Goal: Transaction & Acquisition: Purchase product/service

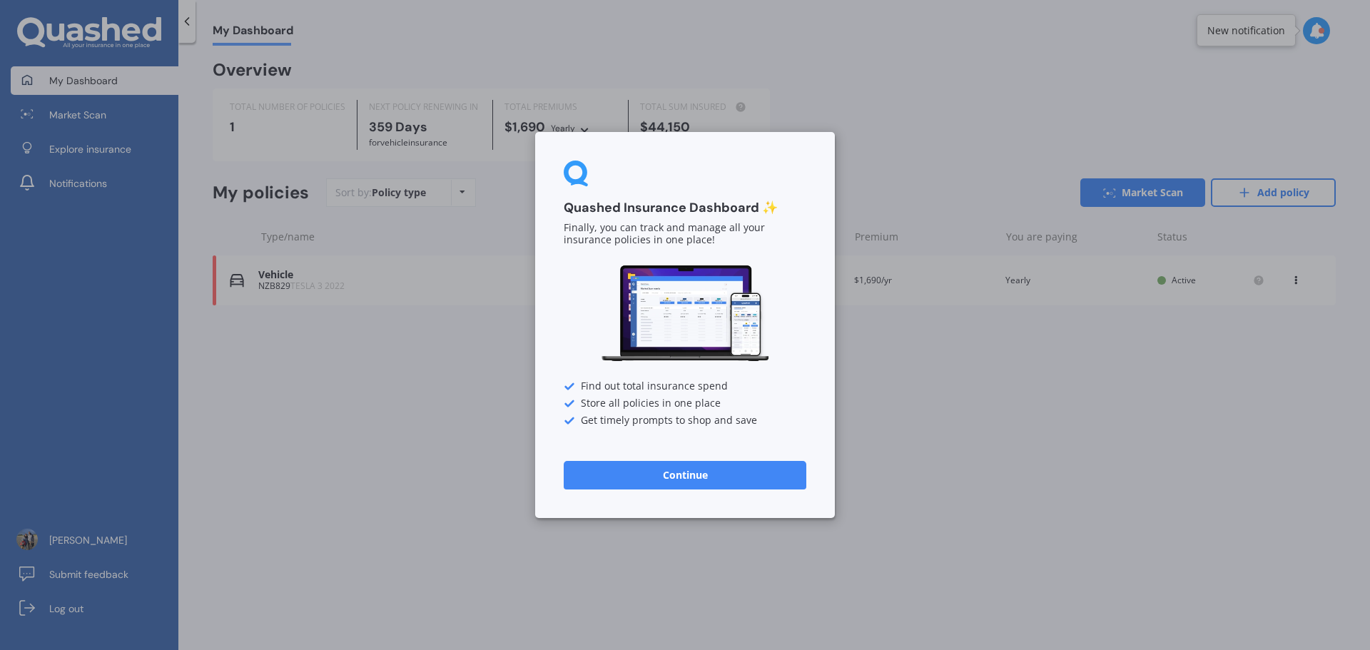
click at [979, 394] on div "Quashed Insurance Dashboard ✨ Finally, you can track and manage all your insura…" at bounding box center [685, 325] width 1370 height 650
click at [758, 453] on div "Quashed Insurance Dashboard ✨ Finally, you can track and manage all your insura…" at bounding box center [685, 325] width 300 height 386
click at [747, 485] on button "Continue" at bounding box center [685, 475] width 243 height 29
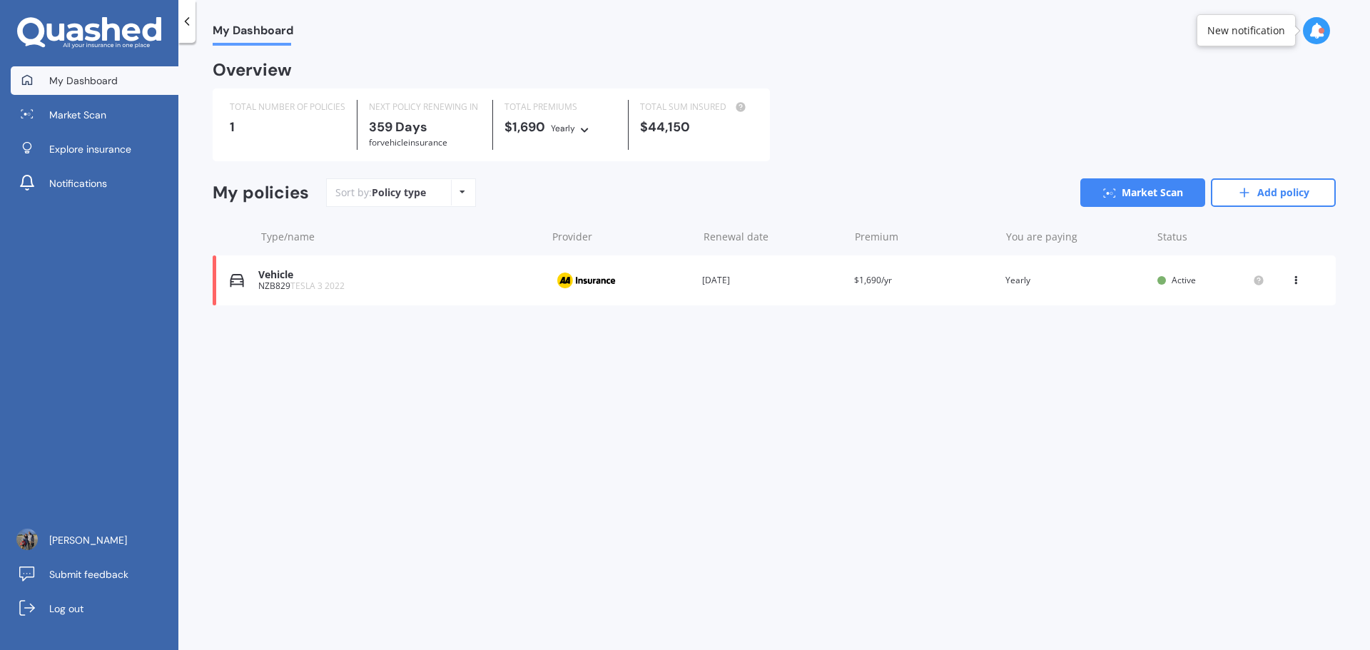
drag, startPoint x: 870, startPoint y: 378, endPoint x: 812, endPoint y: 388, distance: 58.6
click at [710, 405] on div "My Dashboard Overview TOTAL NUMBER OF POLICIES 1 NEXT POLICY RENEWING [DATE] fo…" at bounding box center [773, 349] width 1191 height 607
click at [1293, 279] on icon at bounding box center [1295, 277] width 10 height 9
click at [1266, 320] on div "View policy" at bounding box center [1263, 307] width 141 height 29
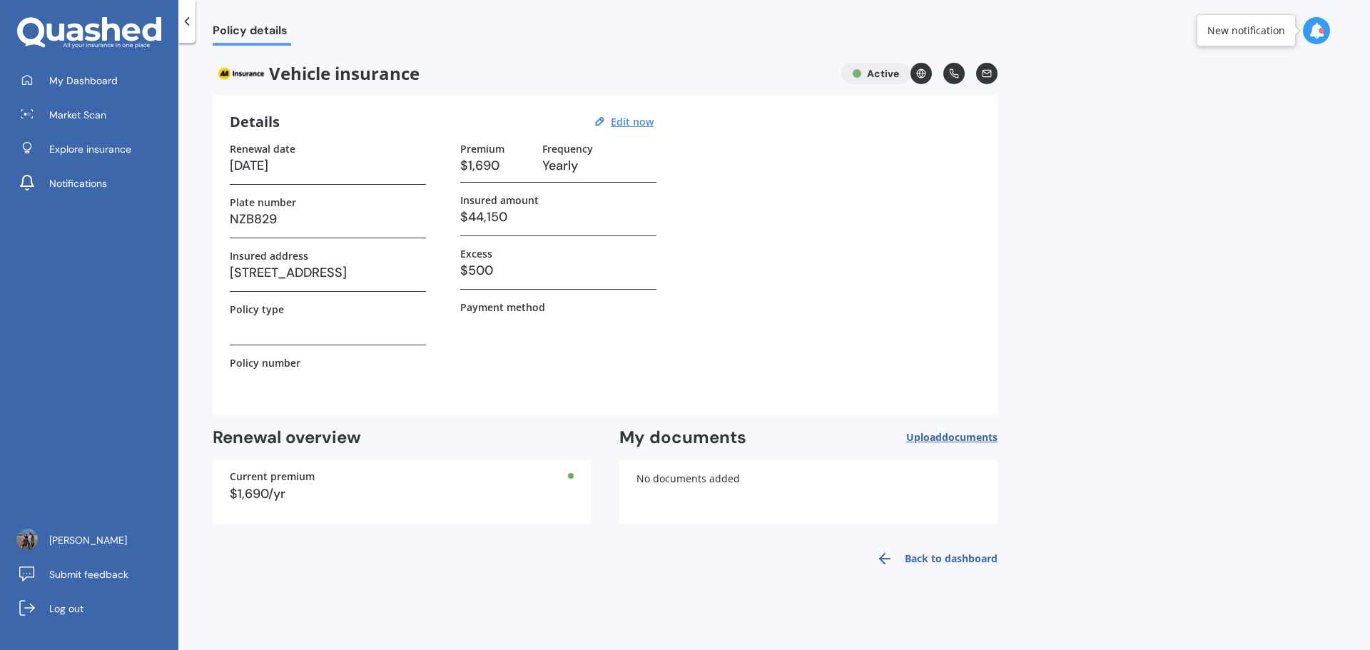
click at [195, 20] on div at bounding box center [186, 21] width 17 height 43
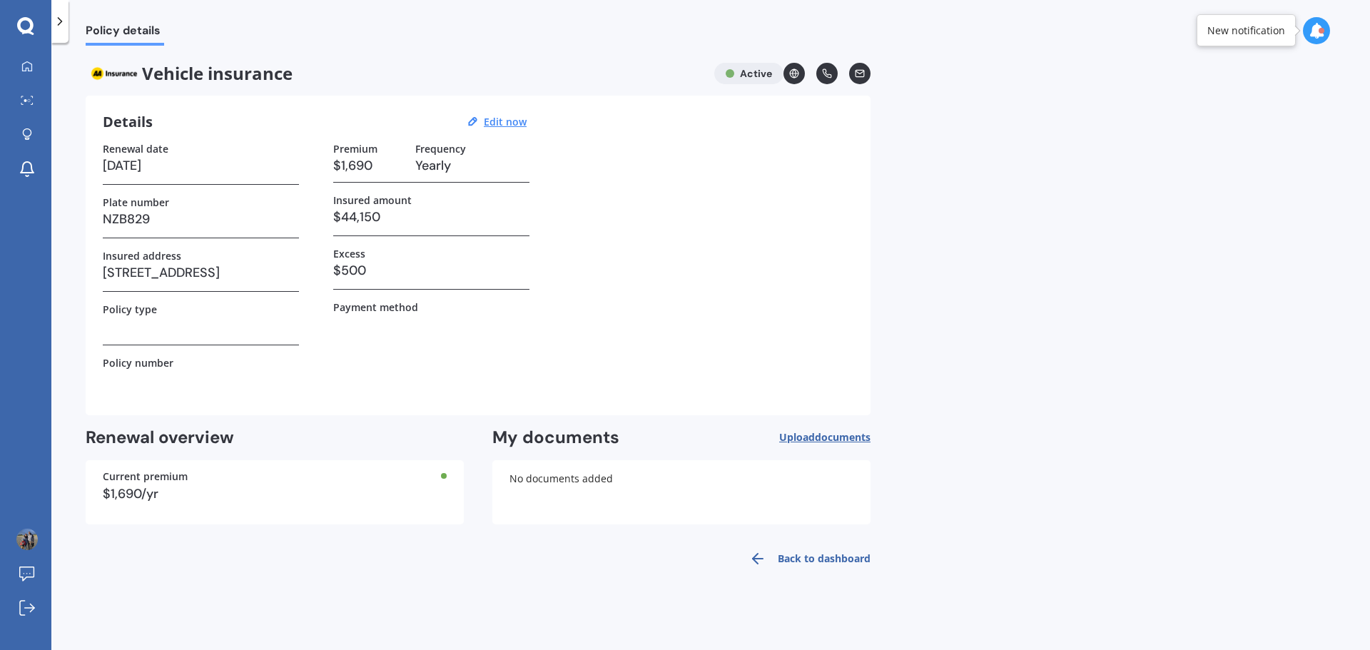
click at [61, 19] on icon at bounding box center [60, 21] width 14 height 14
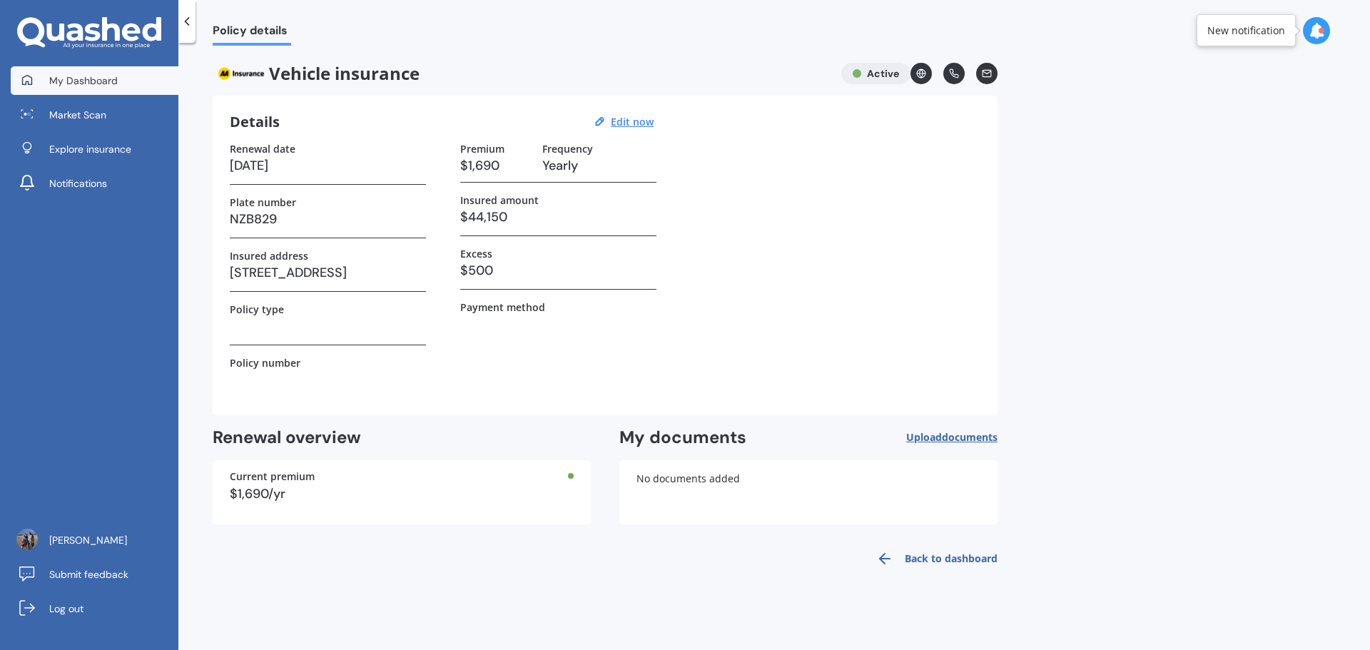
click at [53, 82] on span "My Dashboard" at bounding box center [83, 80] width 68 height 14
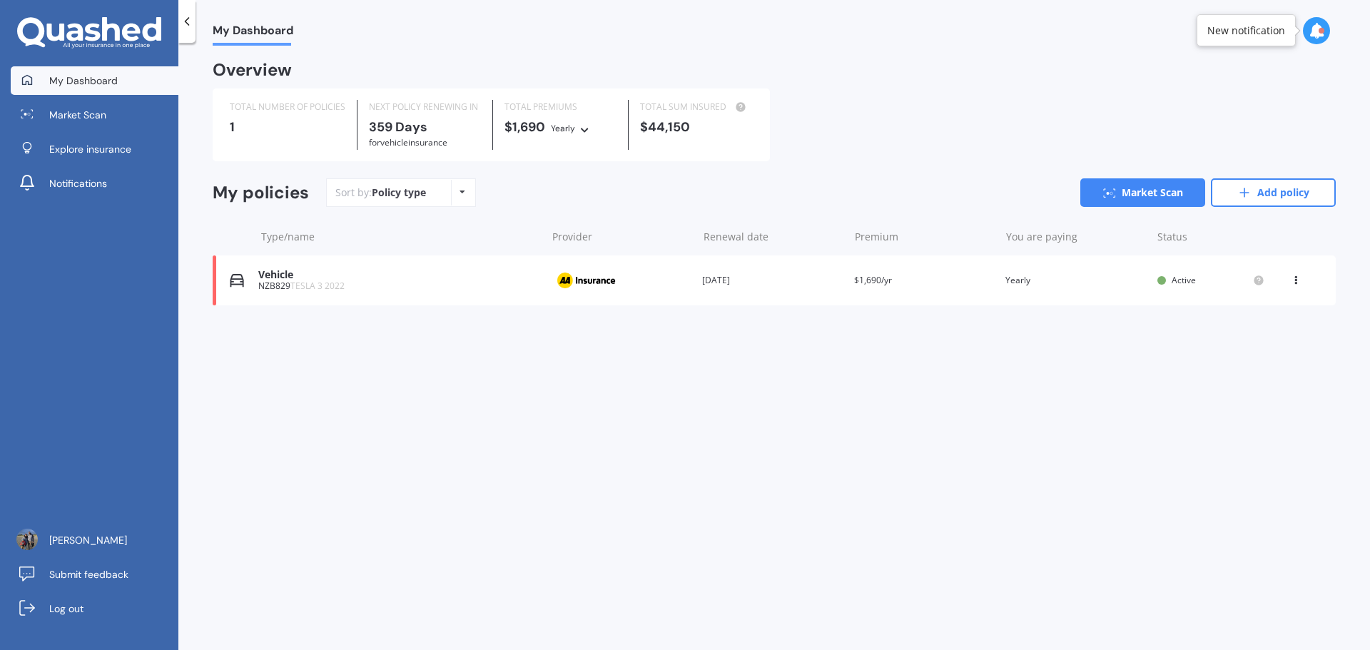
click at [1298, 287] on div "View option View policy Delete" at bounding box center [1296, 280] width 13 height 14
click at [1270, 340] on div "Delete" at bounding box center [1263, 336] width 141 height 29
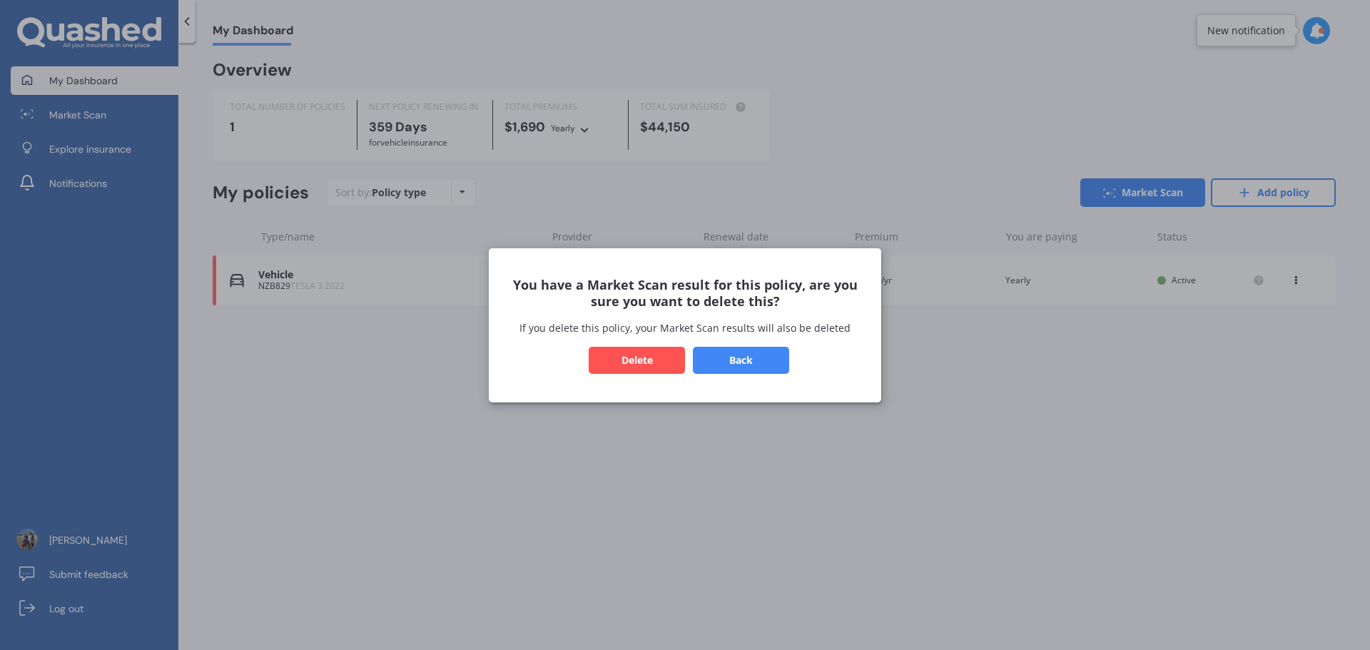
click at [763, 368] on button "Back" at bounding box center [741, 359] width 96 height 27
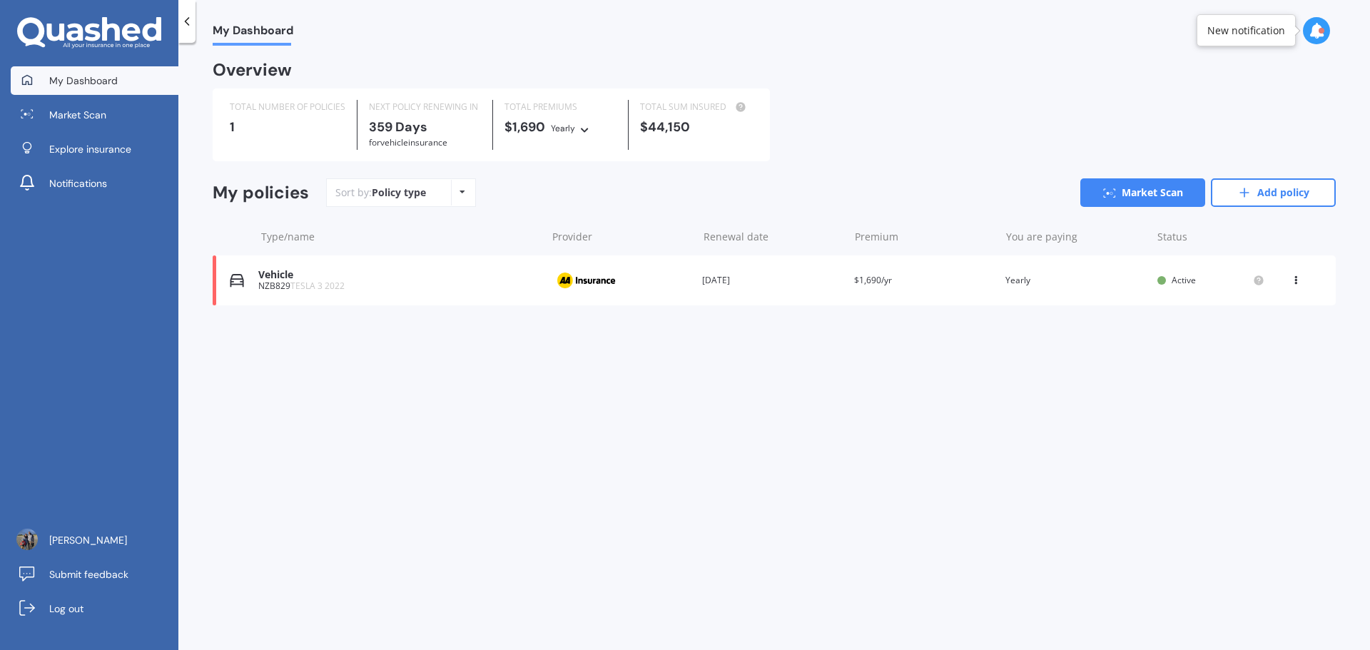
click at [1295, 286] on div "View option View policy Delete" at bounding box center [1296, 280] width 13 height 14
click at [1257, 344] on div "Delete" at bounding box center [1263, 336] width 141 height 29
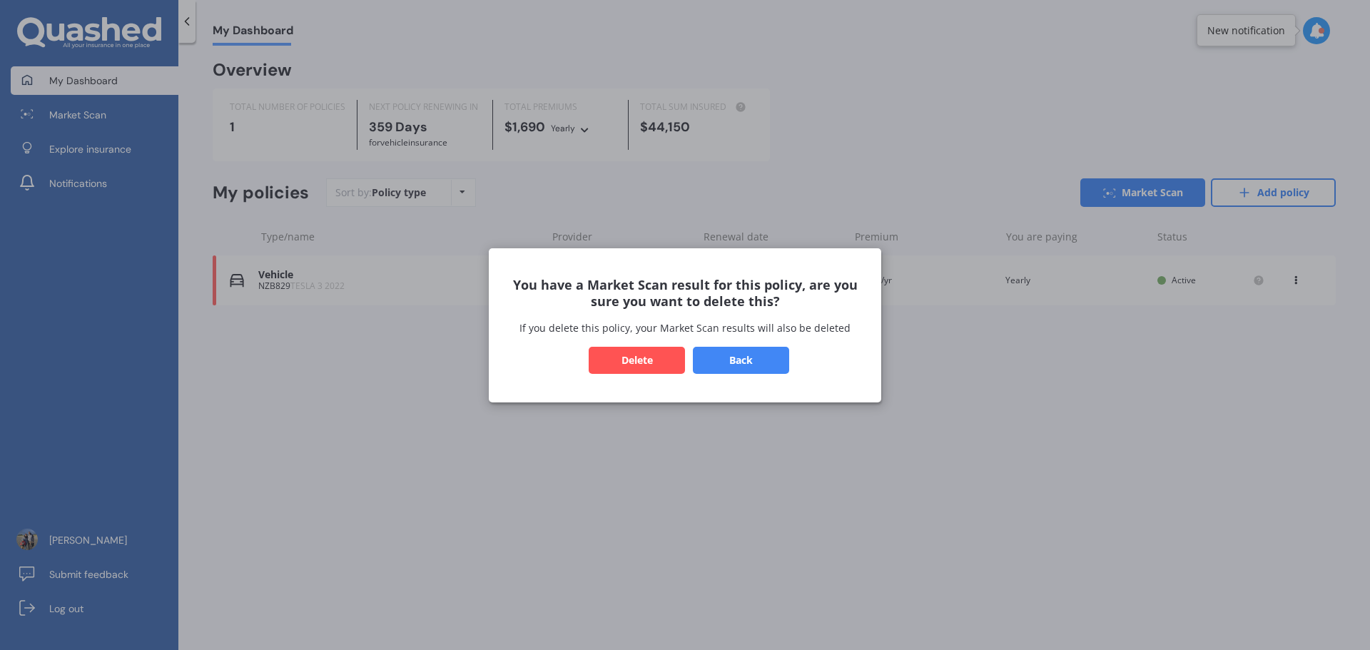
click at [647, 356] on button "Delete" at bounding box center [637, 359] width 96 height 27
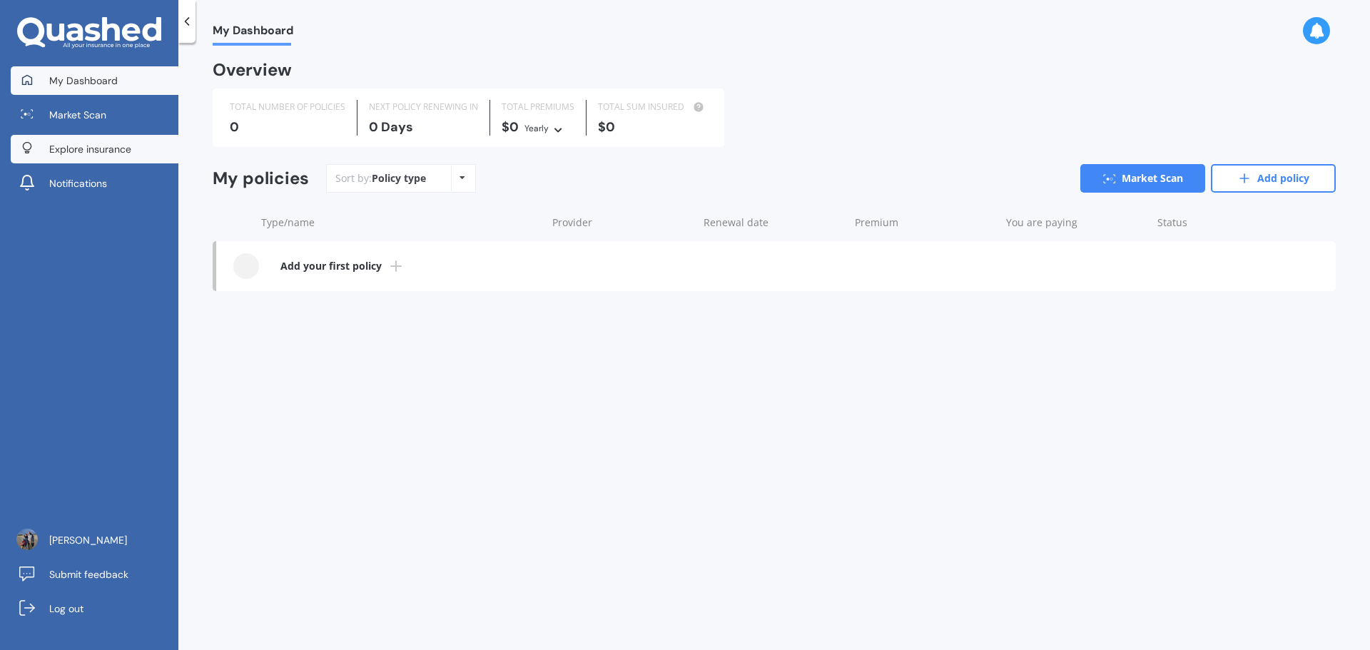
click at [41, 143] on link "Explore insurance" at bounding box center [95, 149] width 168 height 29
click at [73, 160] on link "Explore insurance" at bounding box center [95, 149] width 168 height 29
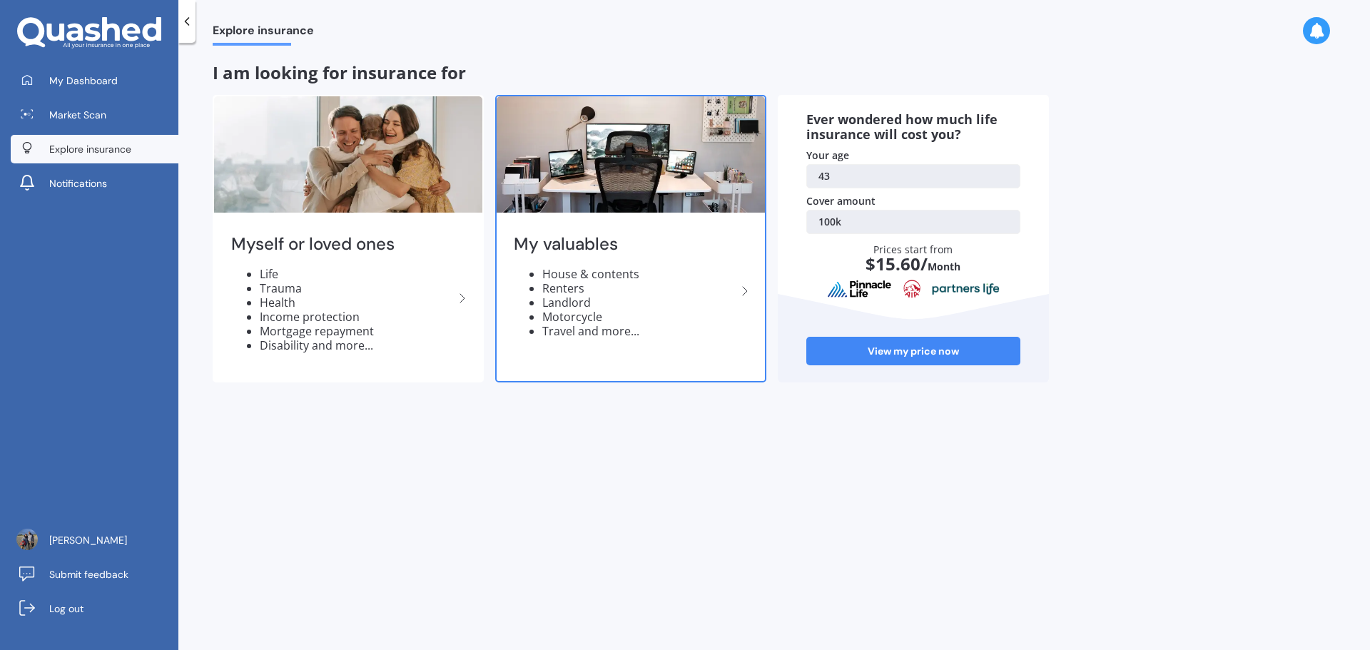
click at [584, 305] on li "Landlord" at bounding box center [639, 302] width 194 height 14
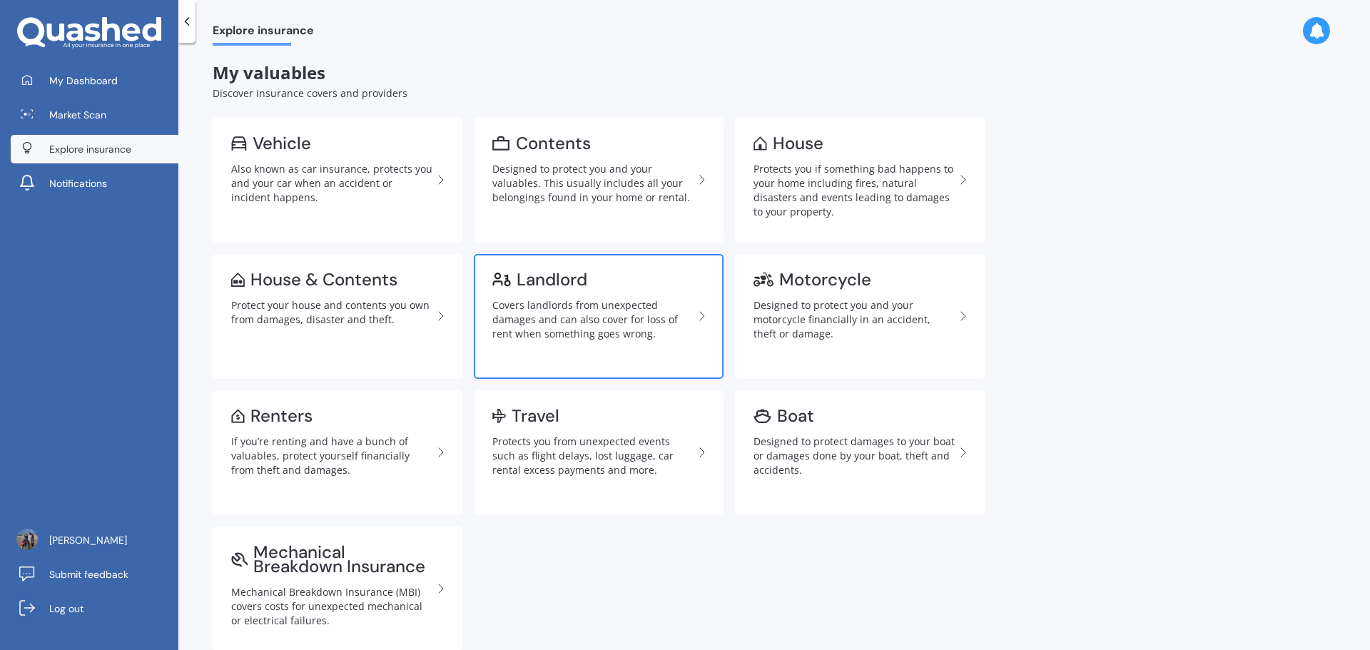
click at [556, 316] on div "Covers landlords from unexpected damages and can also cover for loss of rent wh…" at bounding box center [592, 319] width 201 height 43
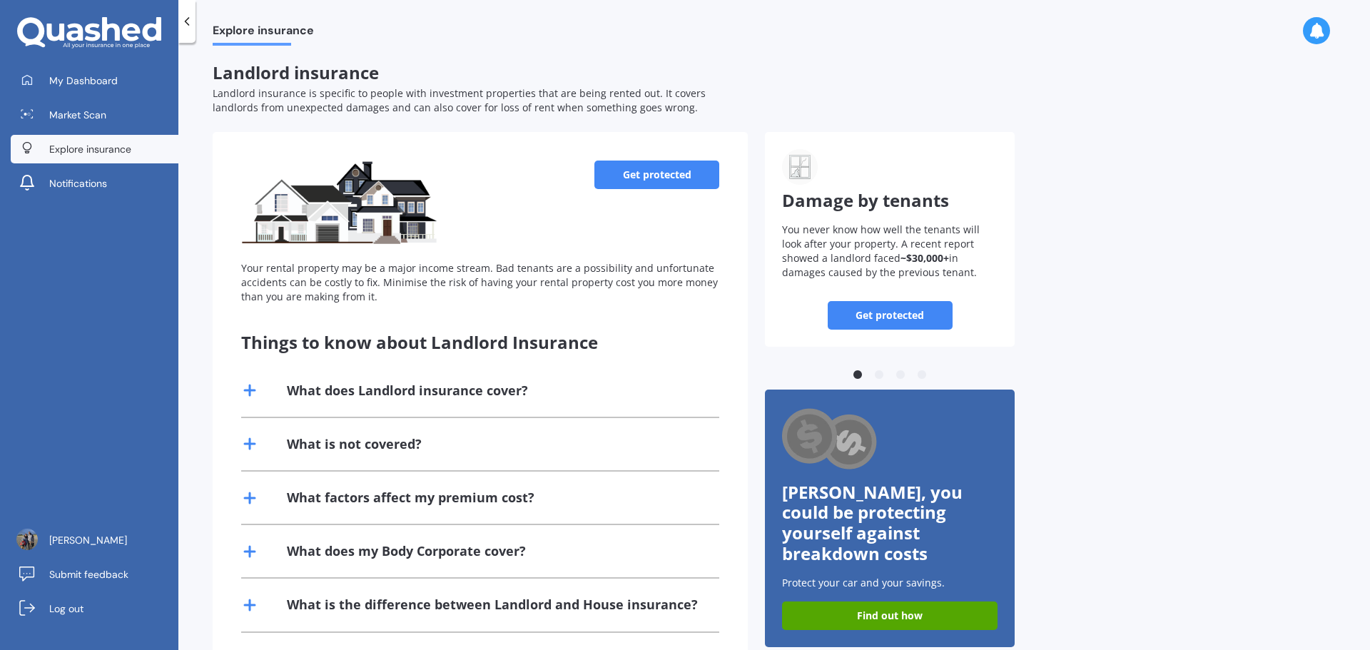
click at [624, 169] on link "Get protected" at bounding box center [656, 175] width 125 height 29
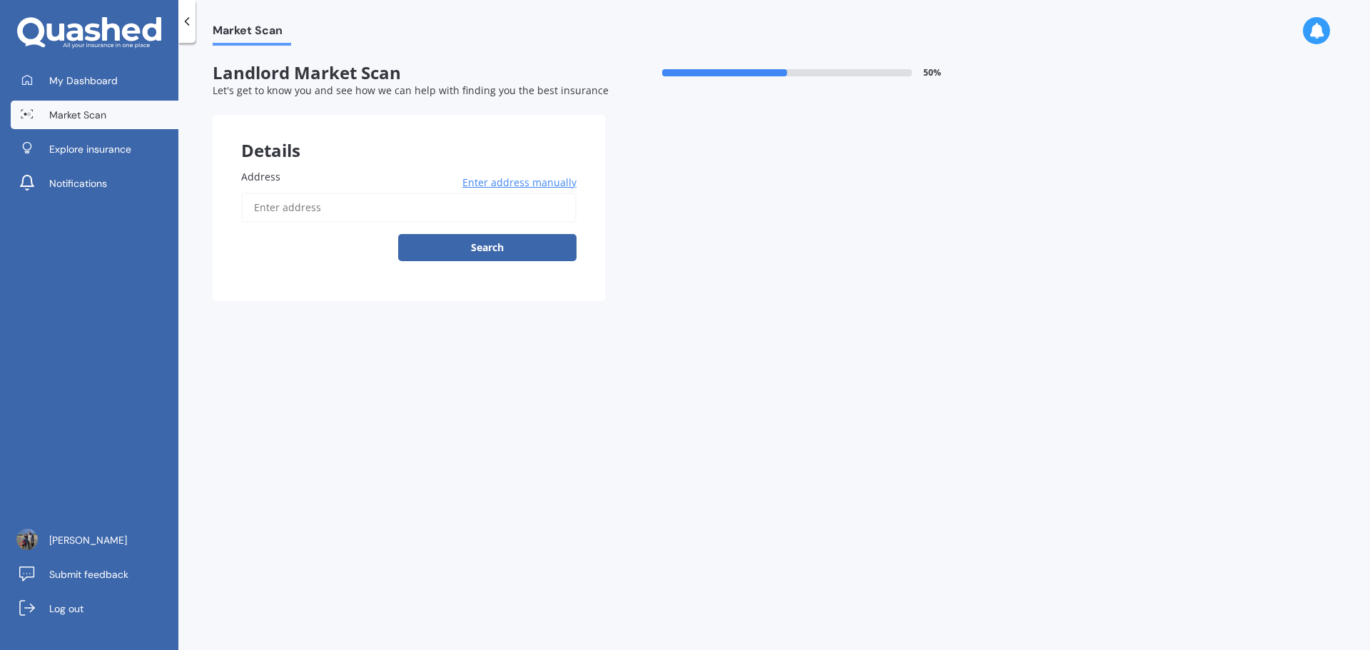
click at [374, 210] on input "Address" at bounding box center [408, 208] width 335 height 30
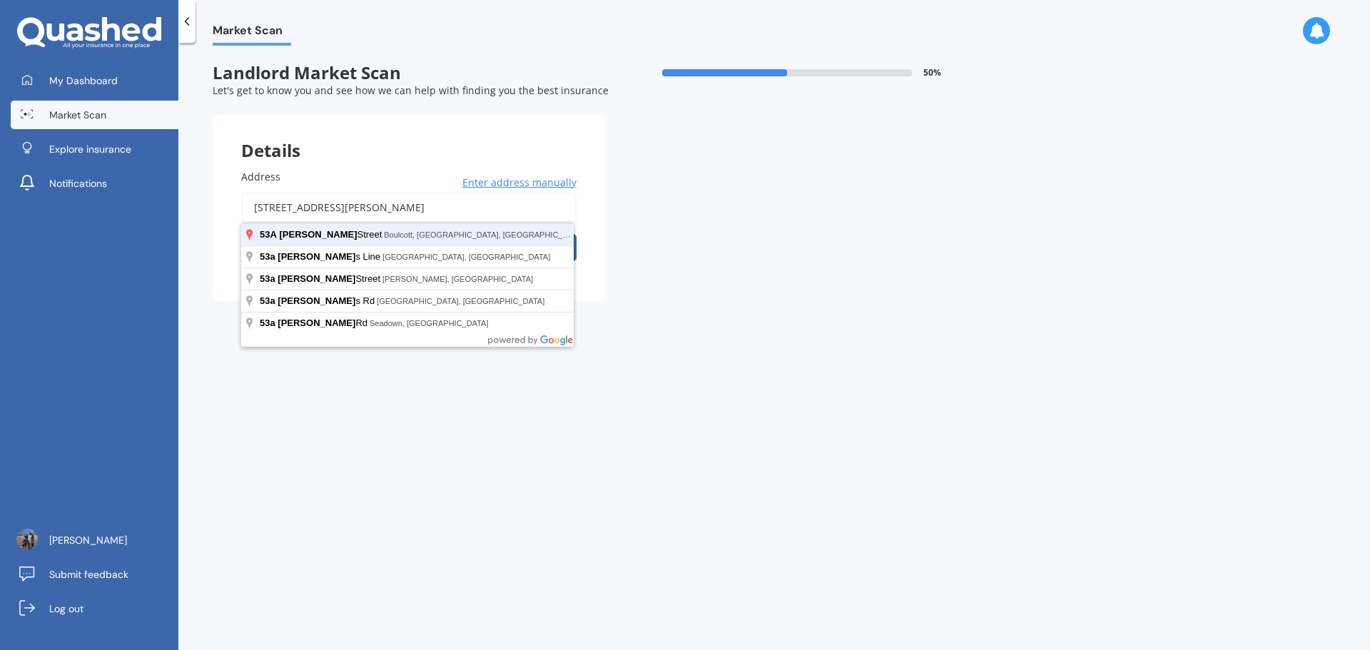
click at [398, 234] on button "Search" at bounding box center [487, 247] width 178 height 27
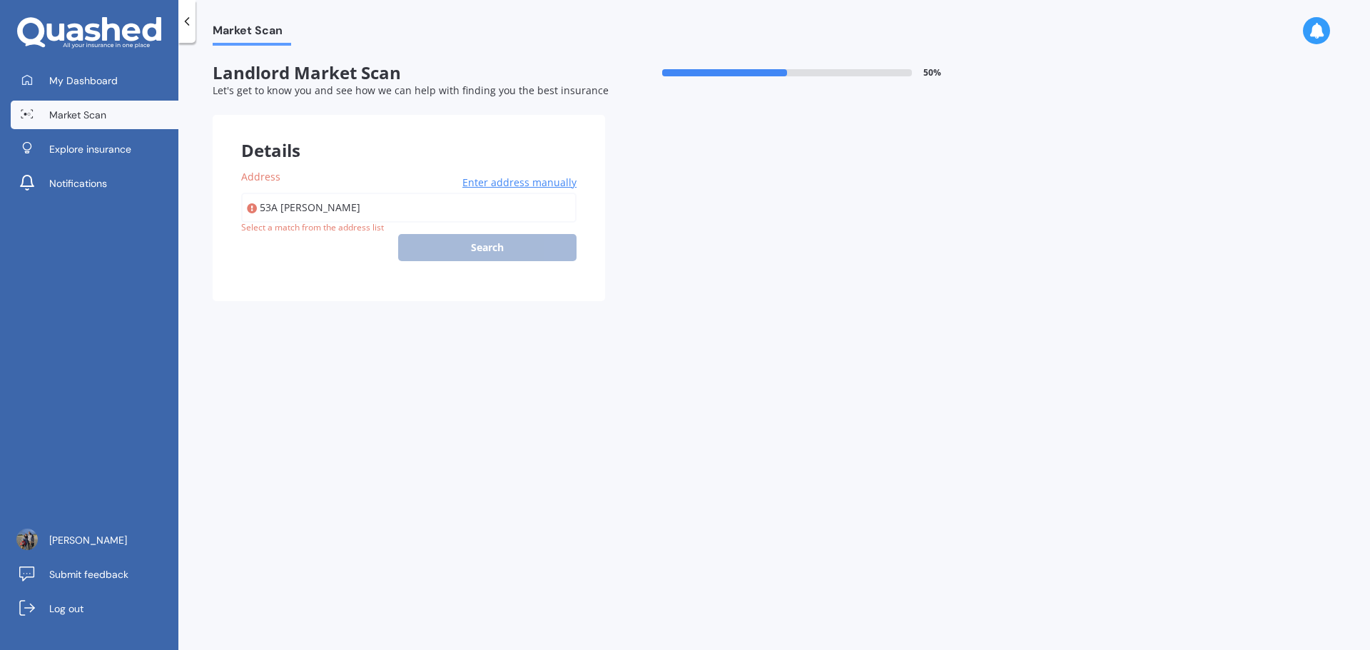
type input "[STREET_ADDRESS][PERSON_NAME]"
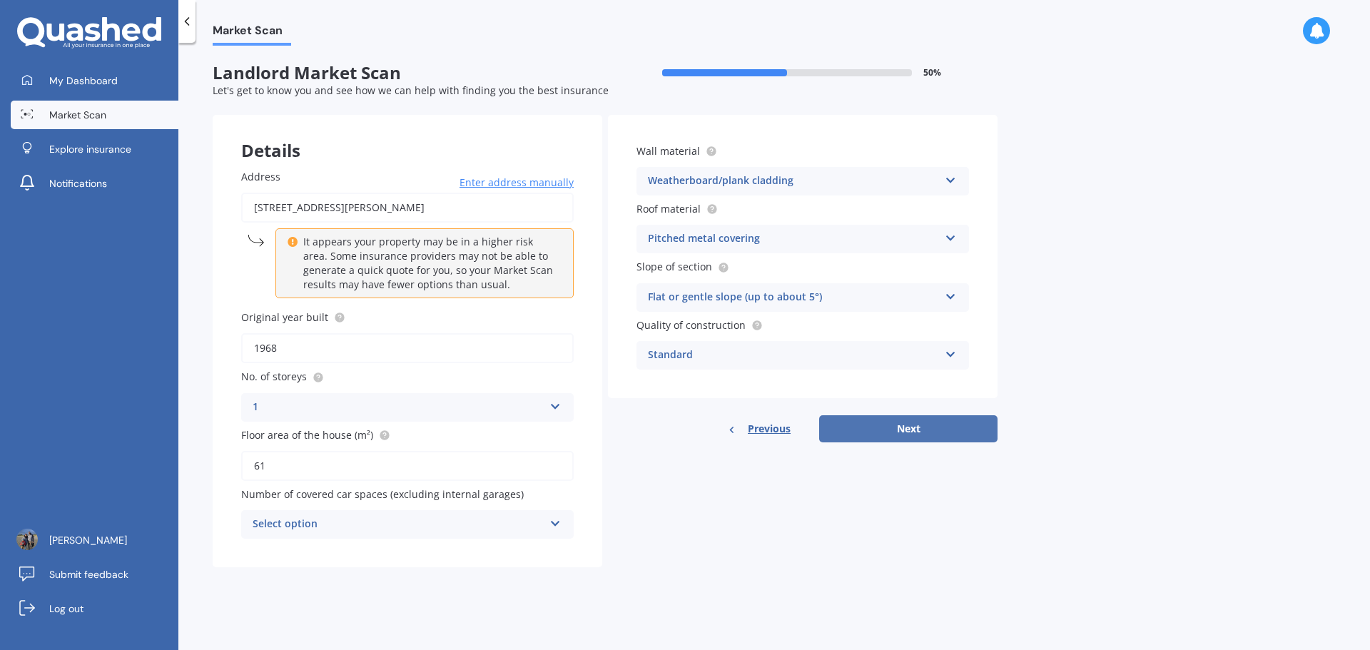
click at [962, 422] on button "Next" at bounding box center [908, 428] width 178 height 27
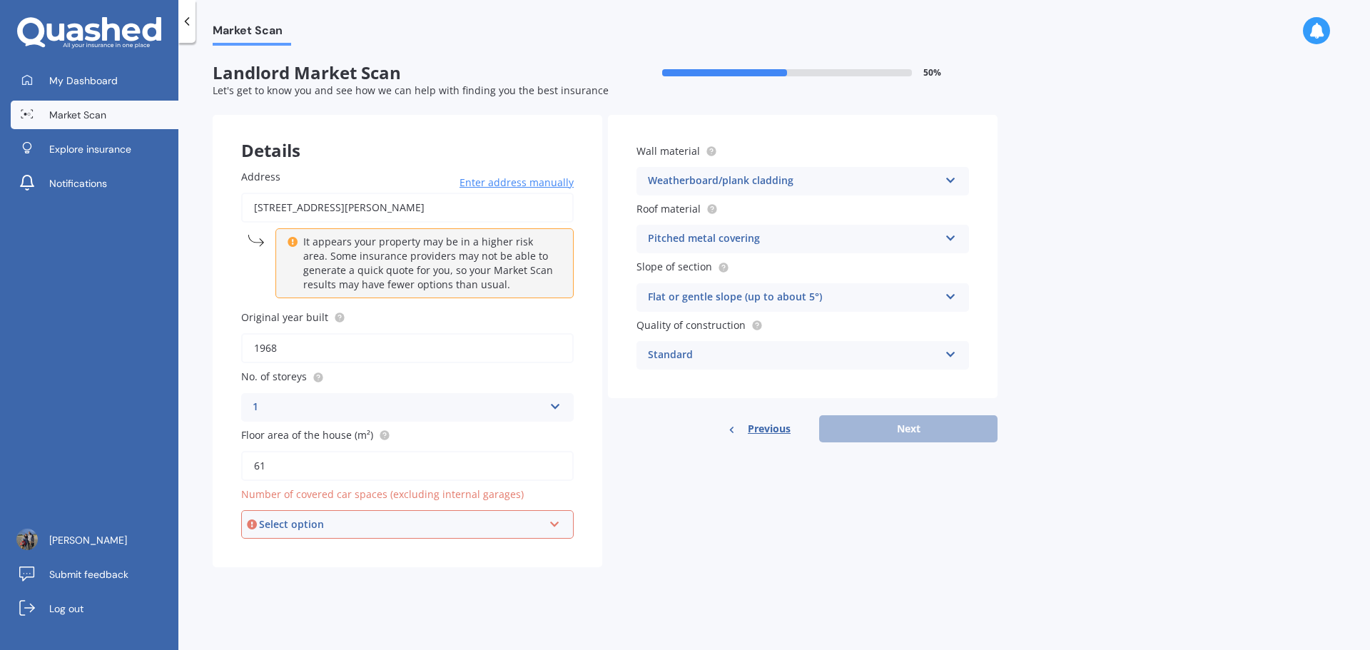
click at [413, 531] on div "Select option" at bounding box center [401, 524] width 284 height 16
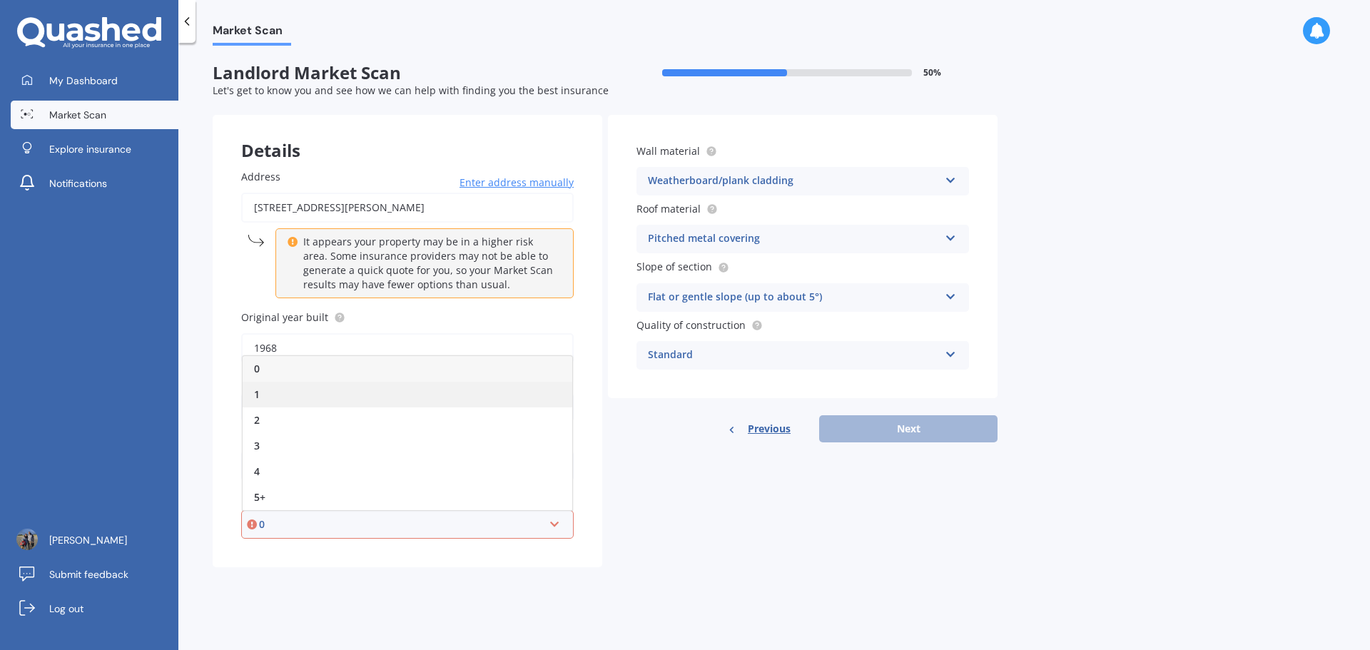
click at [397, 395] on div "1" at bounding box center [408, 395] width 330 height 26
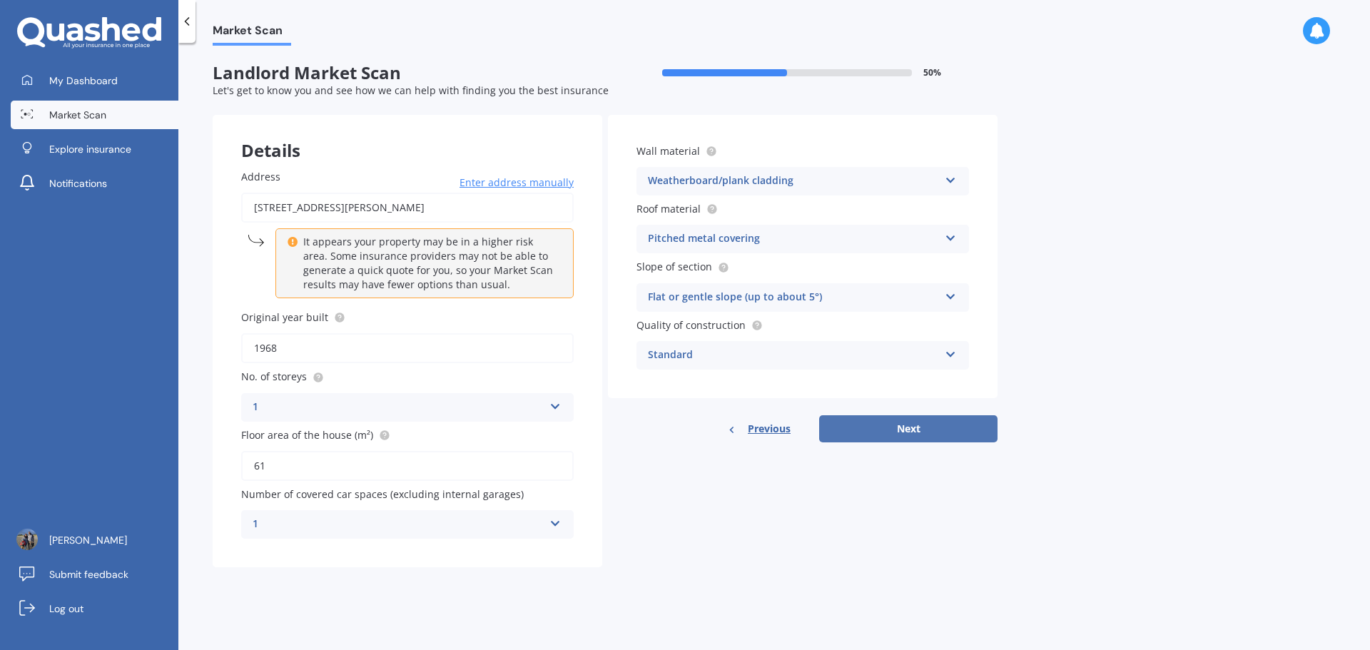
click at [895, 430] on button "Next" at bounding box center [908, 428] width 178 height 27
select select "11"
select select "07"
select select "1982"
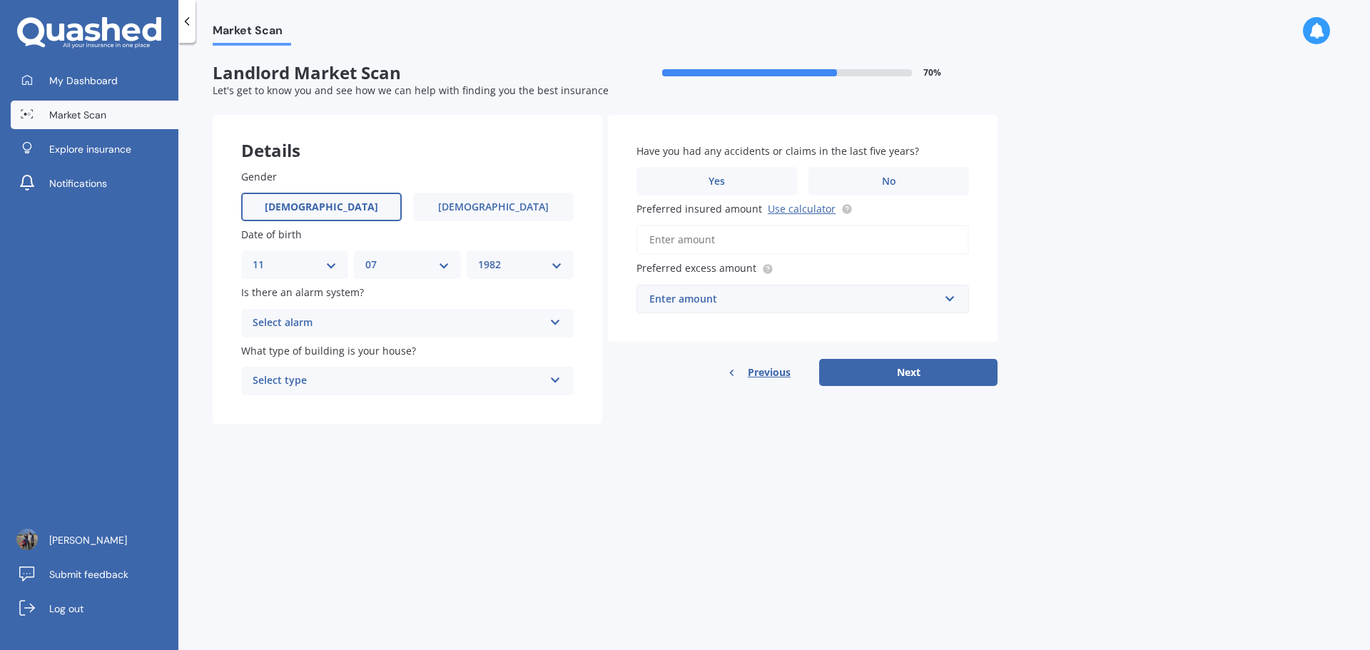
click at [478, 381] on div "Select type" at bounding box center [398, 380] width 291 height 17
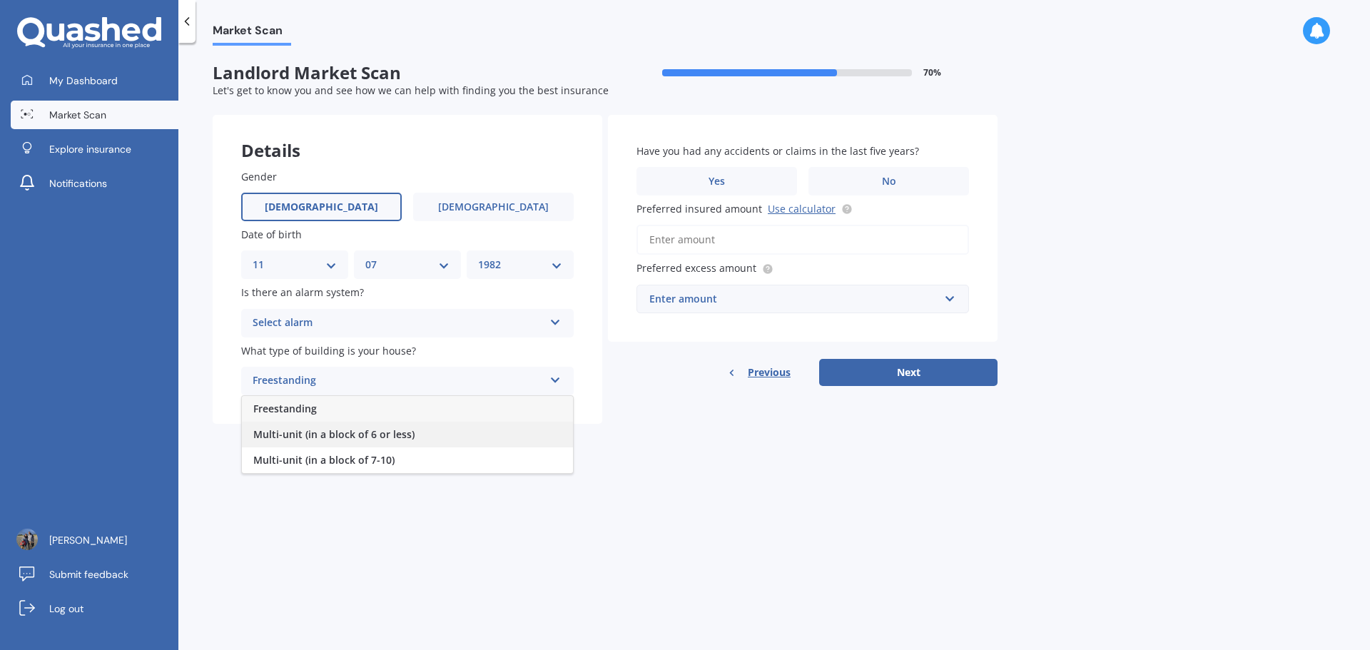
click at [458, 434] on div "Multi-unit (in a block of 6 or less)" at bounding box center [407, 435] width 331 height 26
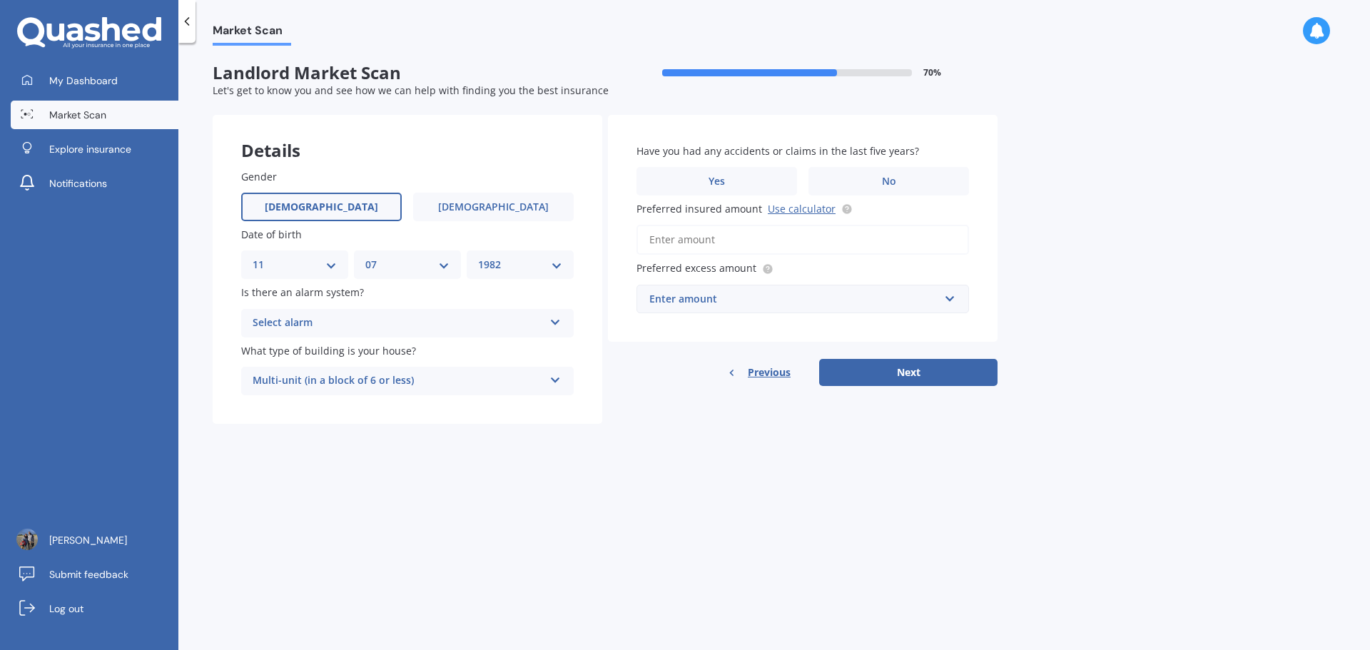
click at [419, 330] on div "Select alarm" at bounding box center [398, 323] width 291 height 17
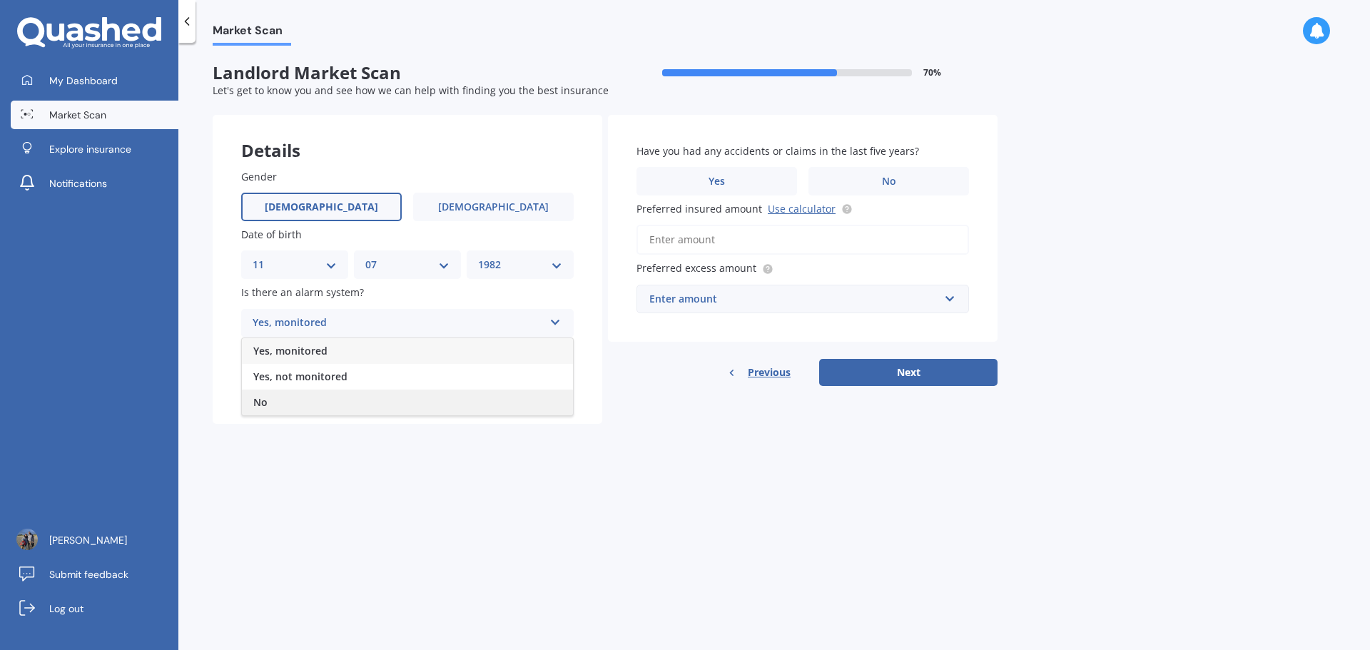
click at [375, 399] on div "No" at bounding box center [407, 403] width 331 height 26
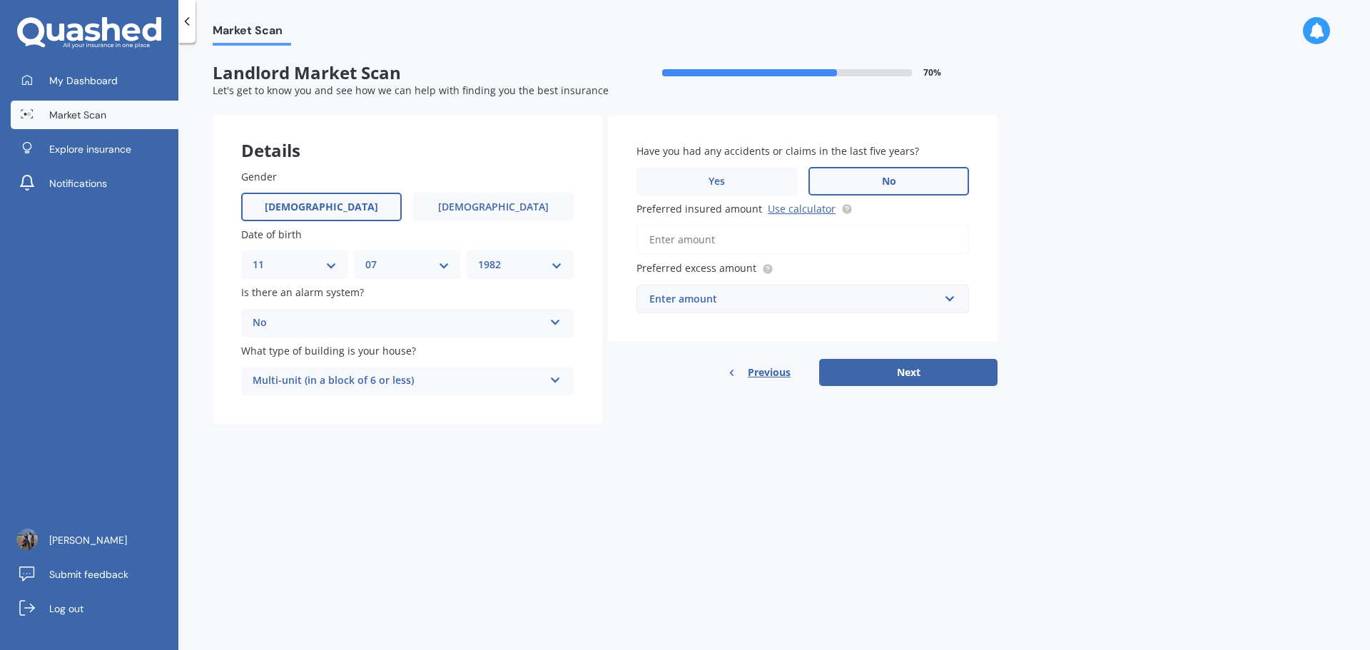
click at [865, 178] on label "No" at bounding box center [888, 181] width 161 height 29
click at [0, 0] on input "No" at bounding box center [0, 0] width 0 height 0
click at [684, 246] on input "Preferred insured amount Use calculator" at bounding box center [802, 240] width 332 height 30
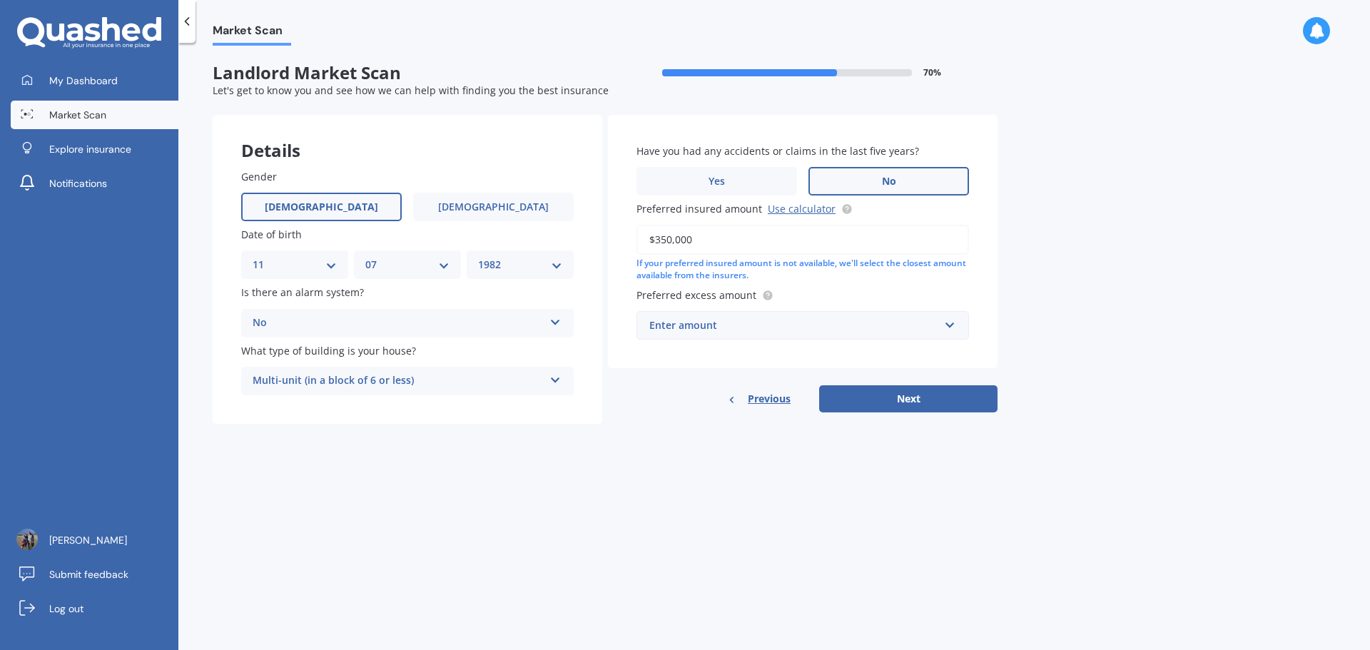
type input "$350,000"
click at [698, 317] on div "Enter amount" at bounding box center [794, 325] width 290 height 16
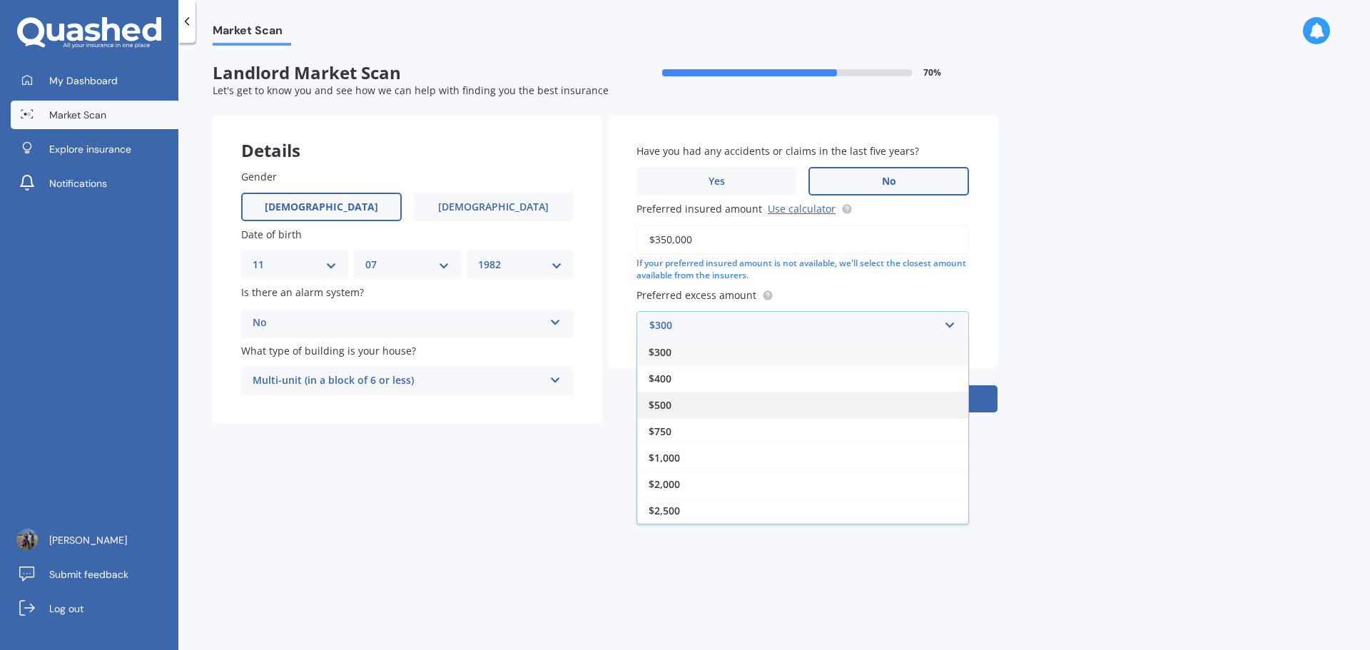
click at [683, 408] on div "$500" at bounding box center [802, 405] width 331 height 26
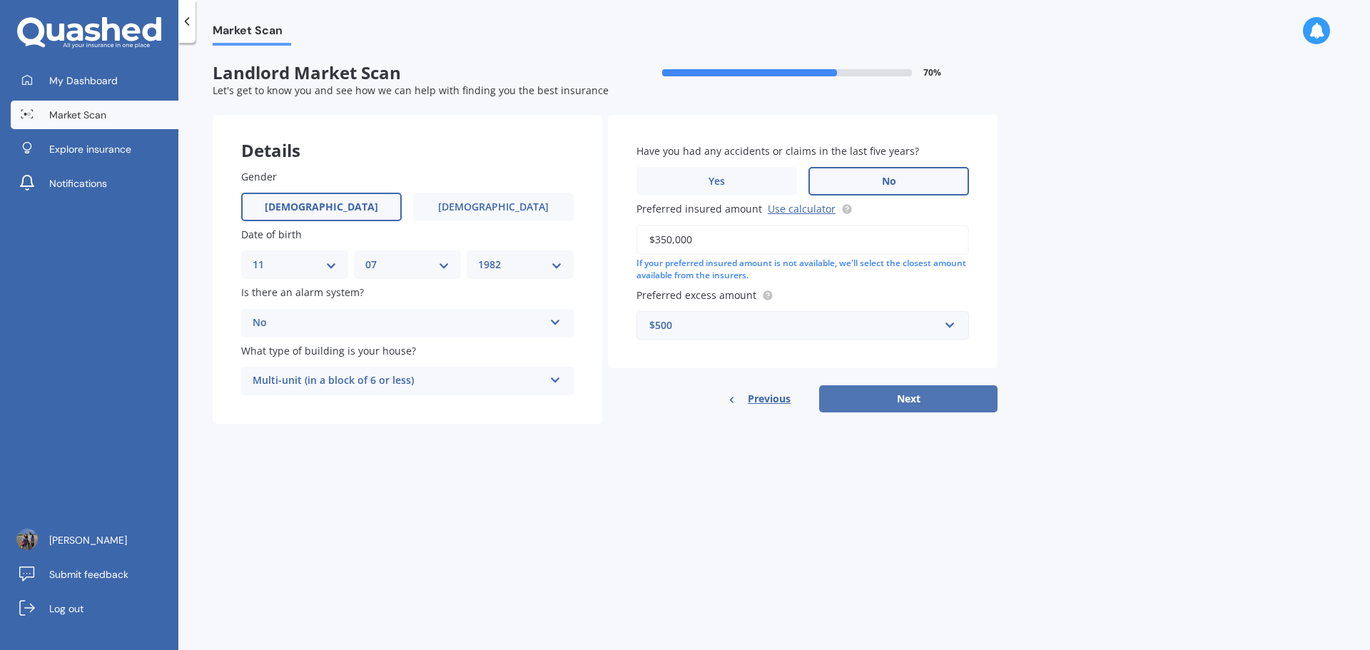
click at [888, 407] on button "Next" at bounding box center [908, 398] width 178 height 27
select select "11"
select select "07"
select select "1982"
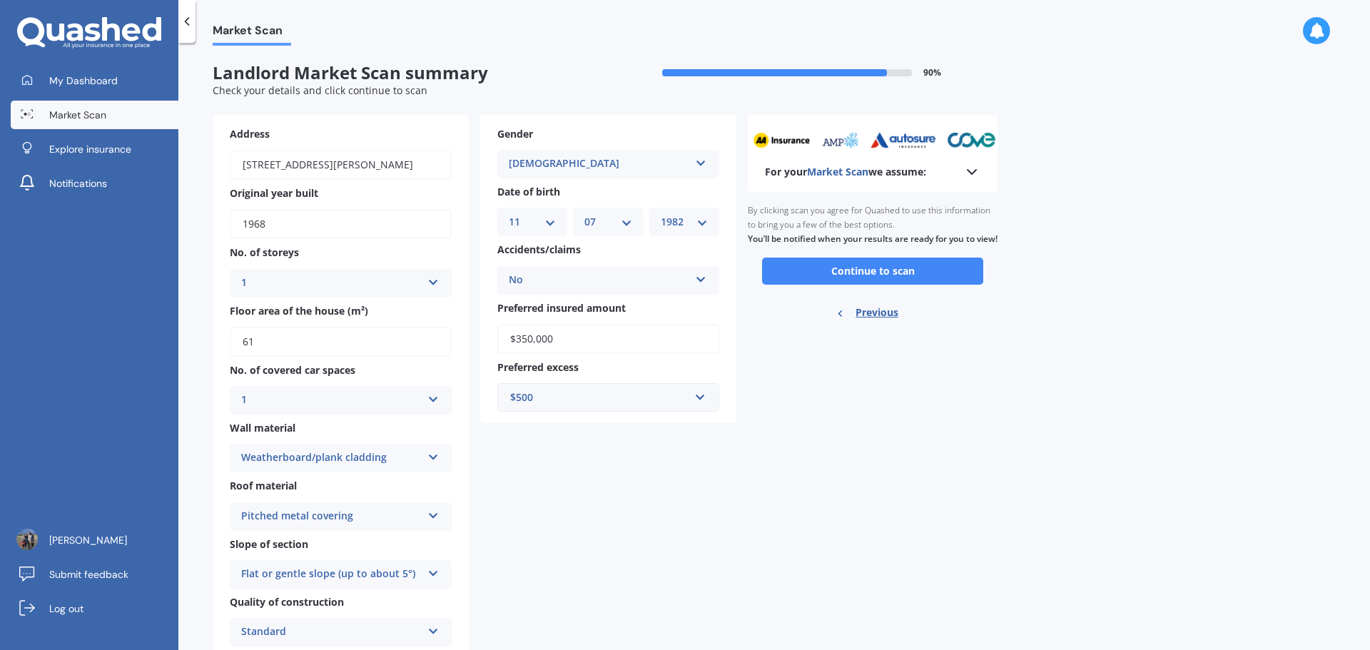
click at [882, 285] on button "Continue to scan" at bounding box center [872, 271] width 221 height 27
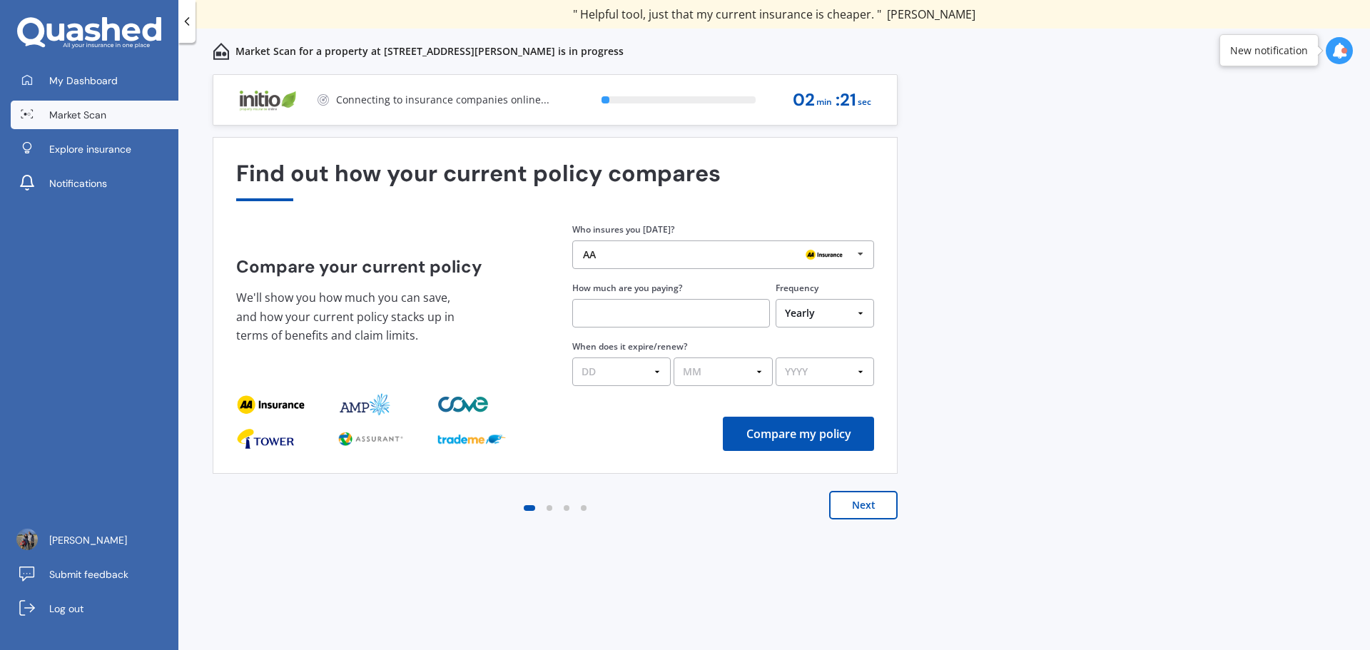
click at [695, 315] on input "text" at bounding box center [671, 313] width 198 height 29
type input "$1,977.00"
click at [617, 362] on select "DD 01 02 03 04 05 06 07 08 09 10 11 12 13 14 15 16 17 18 19 20 21 22 23 24 25 2…" at bounding box center [621, 371] width 98 height 29
click at [572, 357] on select "DD 01 02 03 04 05 06 07 08 09 10 11 12 13 14 15 16 17 18 19 20 21 22 23 24 25 2…" at bounding box center [621, 371] width 98 height 29
select select "24"
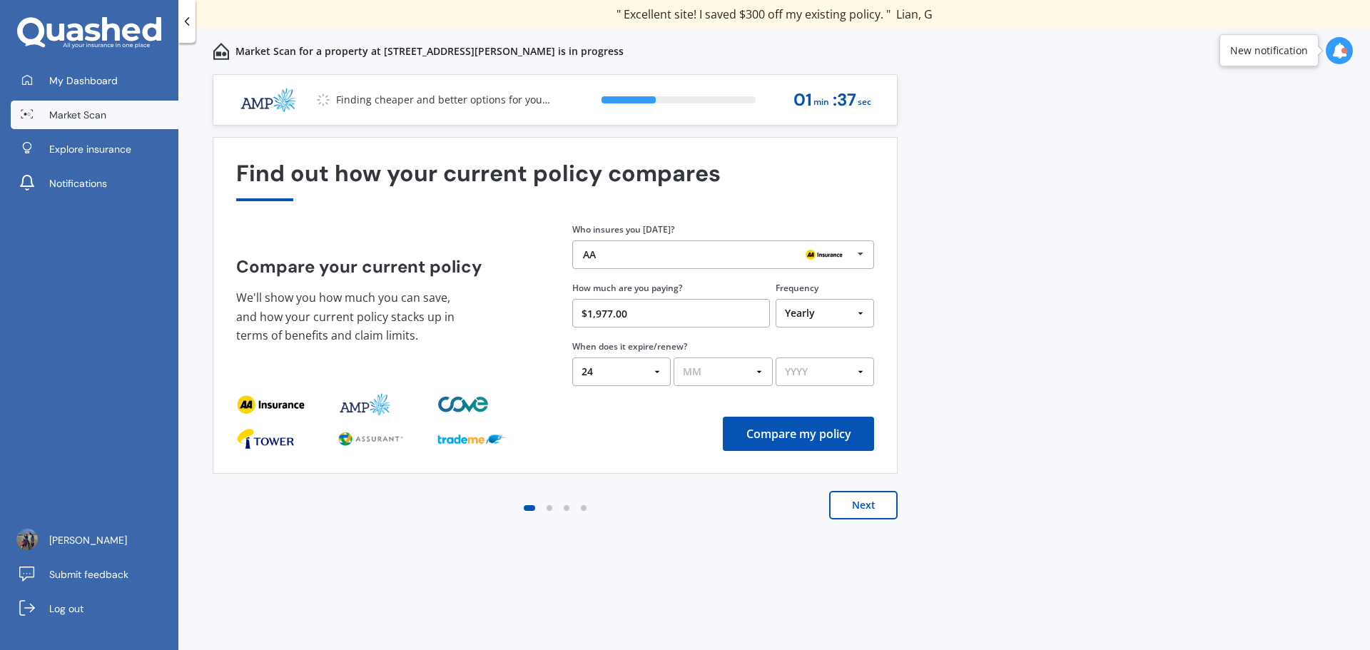
click at [698, 373] on select "MM 01 02 03 04 05 06 07 08 09 10 11 12" at bounding box center [722, 371] width 98 height 29
select select "08"
click at [673, 357] on select "MM 01 02 03 04 05 06 07 08 09 10 11 12" at bounding box center [722, 371] width 98 height 29
click at [801, 359] on select "YYYY 2026 2025 2024" at bounding box center [824, 371] width 98 height 29
select select "2025"
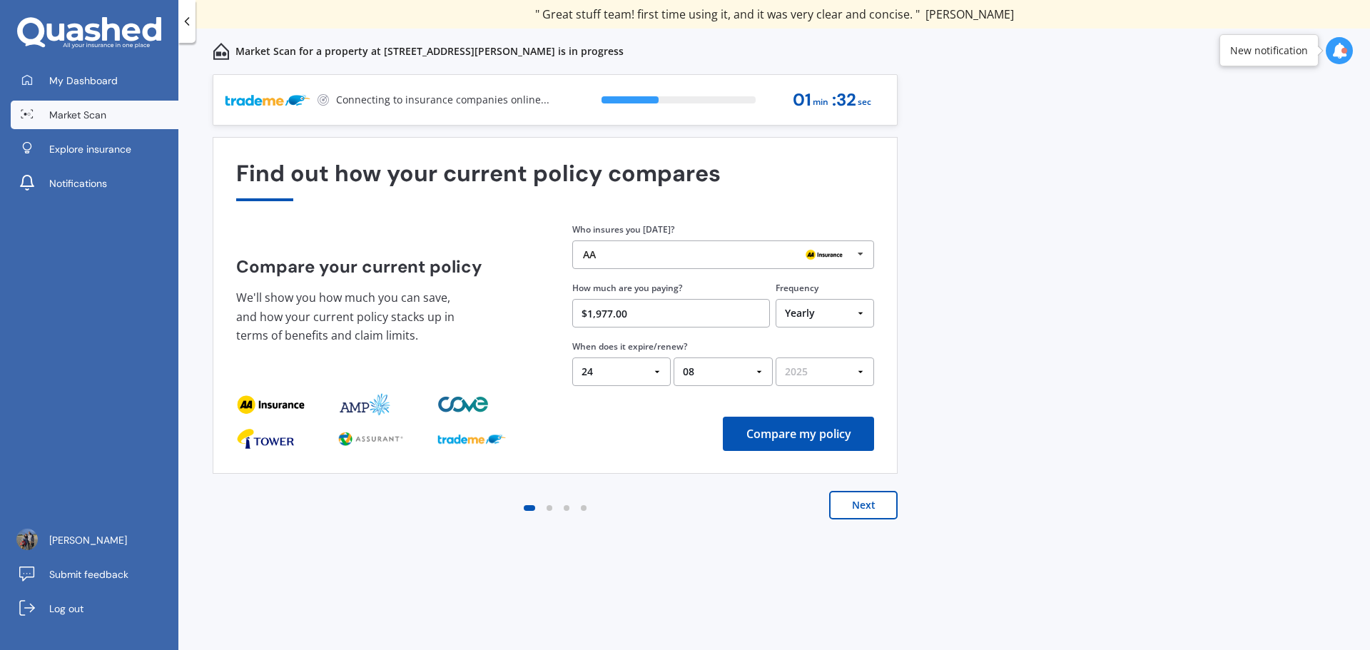
click at [775, 357] on select "YYYY 2026 2025 2024" at bounding box center [824, 371] width 98 height 29
click at [775, 443] on button "Compare my policy" at bounding box center [798, 434] width 151 height 34
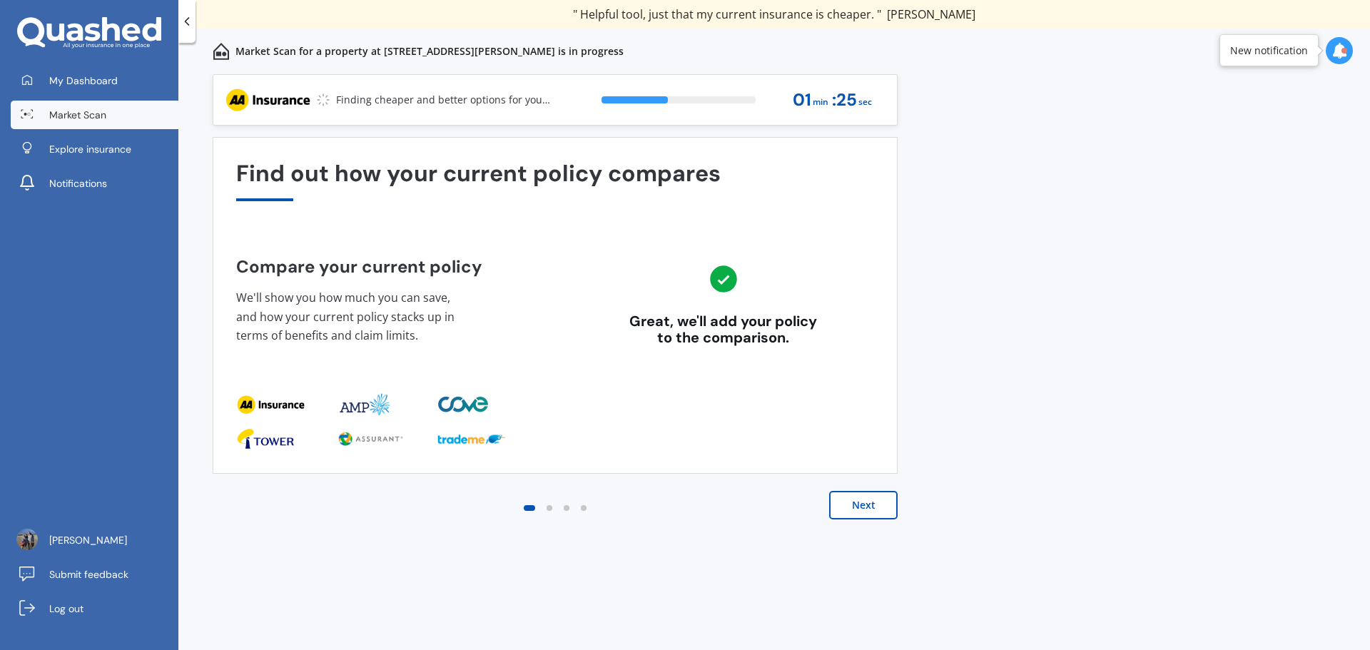
click at [857, 497] on button "Next" at bounding box center [863, 505] width 68 height 29
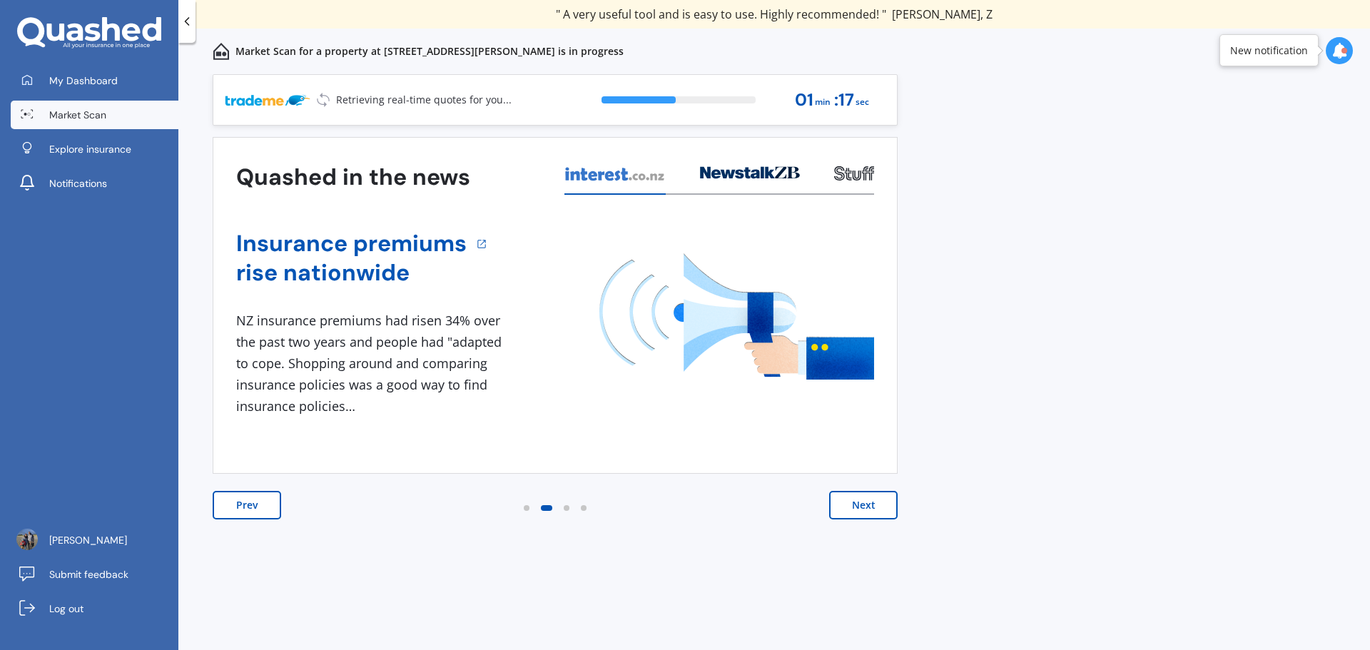
click at [855, 509] on button "Next" at bounding box center [863, 505] width 68 height 29
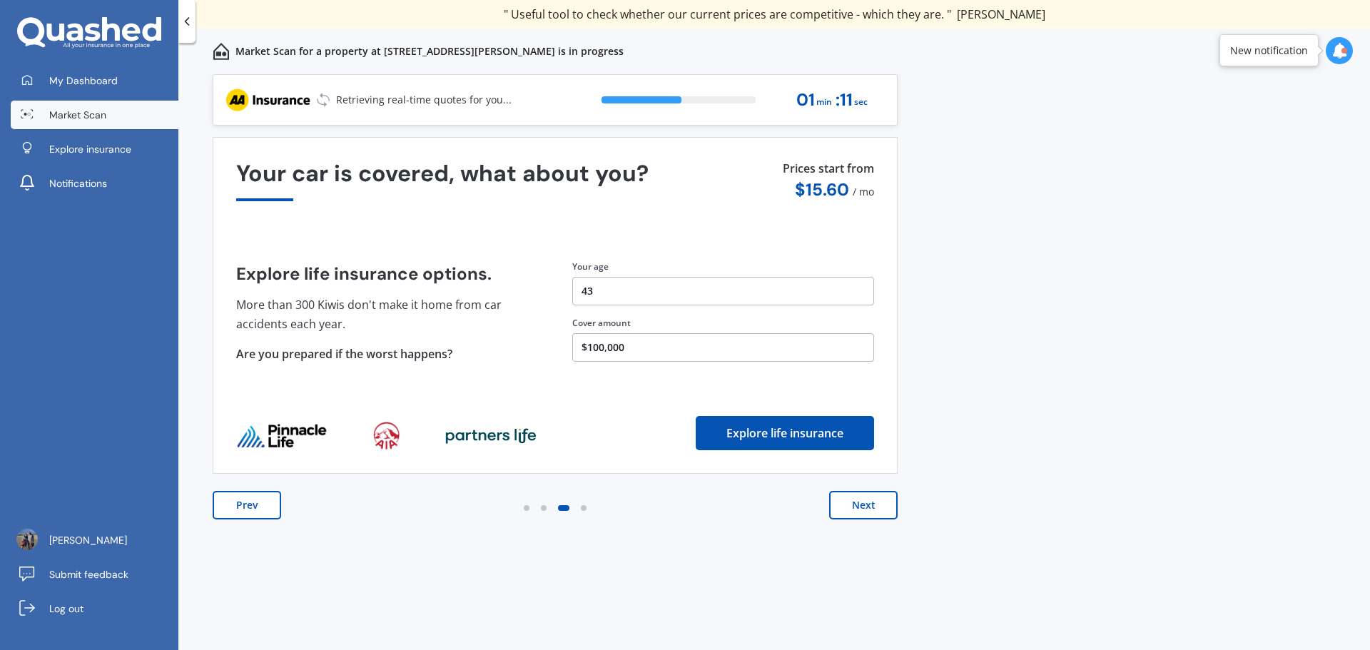
click at [855, 509] on button "Next" at bounding box center [863, 505] width 68 height 29
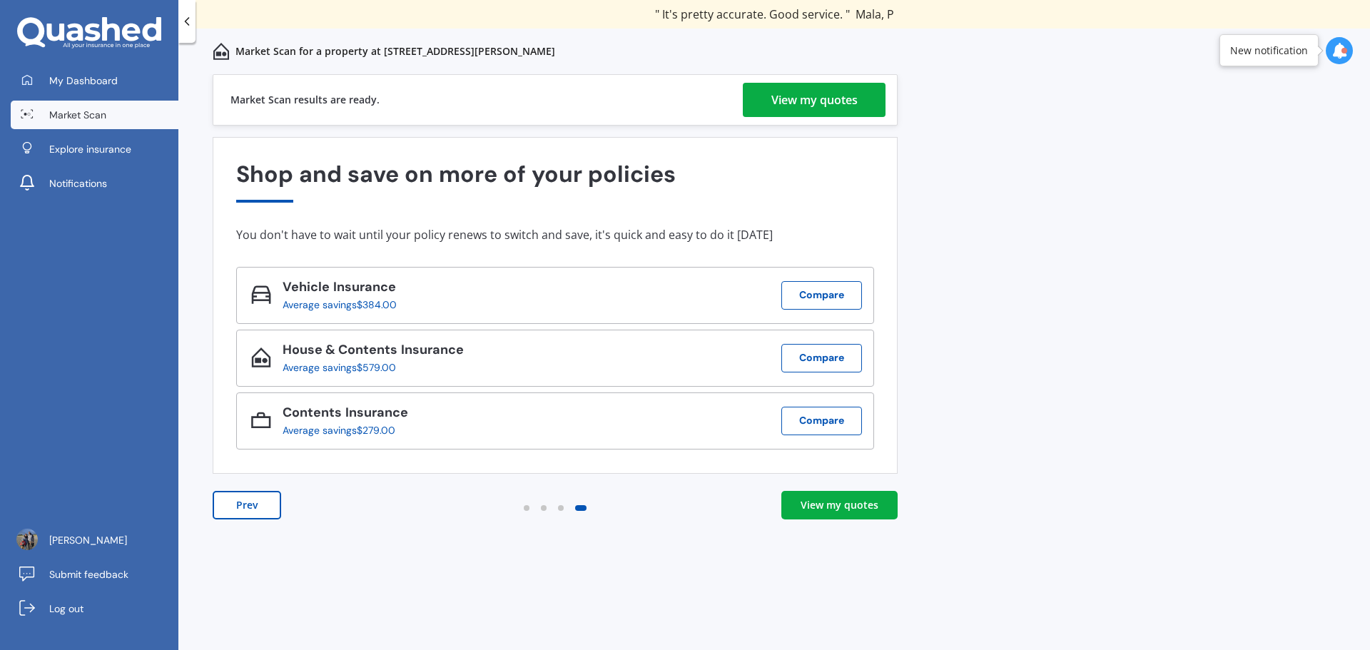
click at [852, 101] on div "View my quotes" at bounding box center [814, 100] width 86 height 34
